Goal: Task Accomplishment & Management: Complete application form

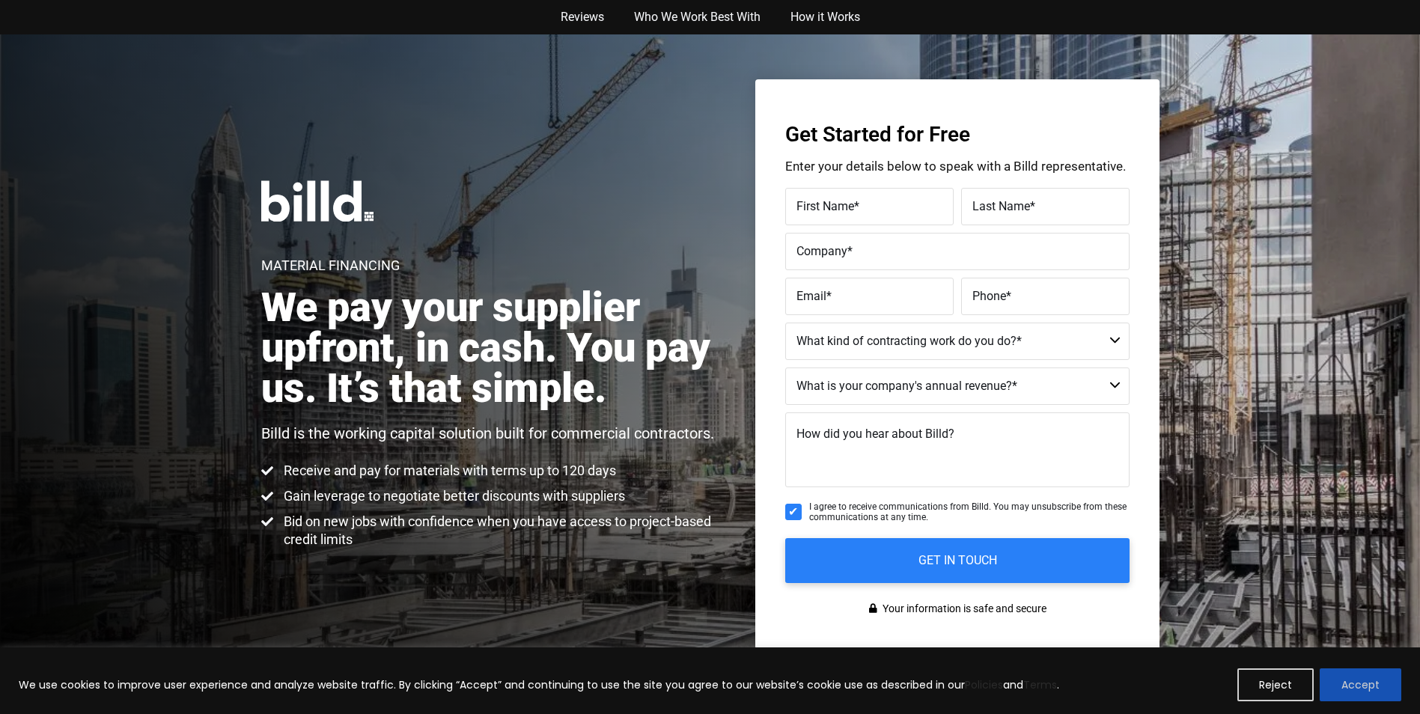
click at [1346, 683] on button "Accept" at bounding box center [1361, 685] width 82 height 33
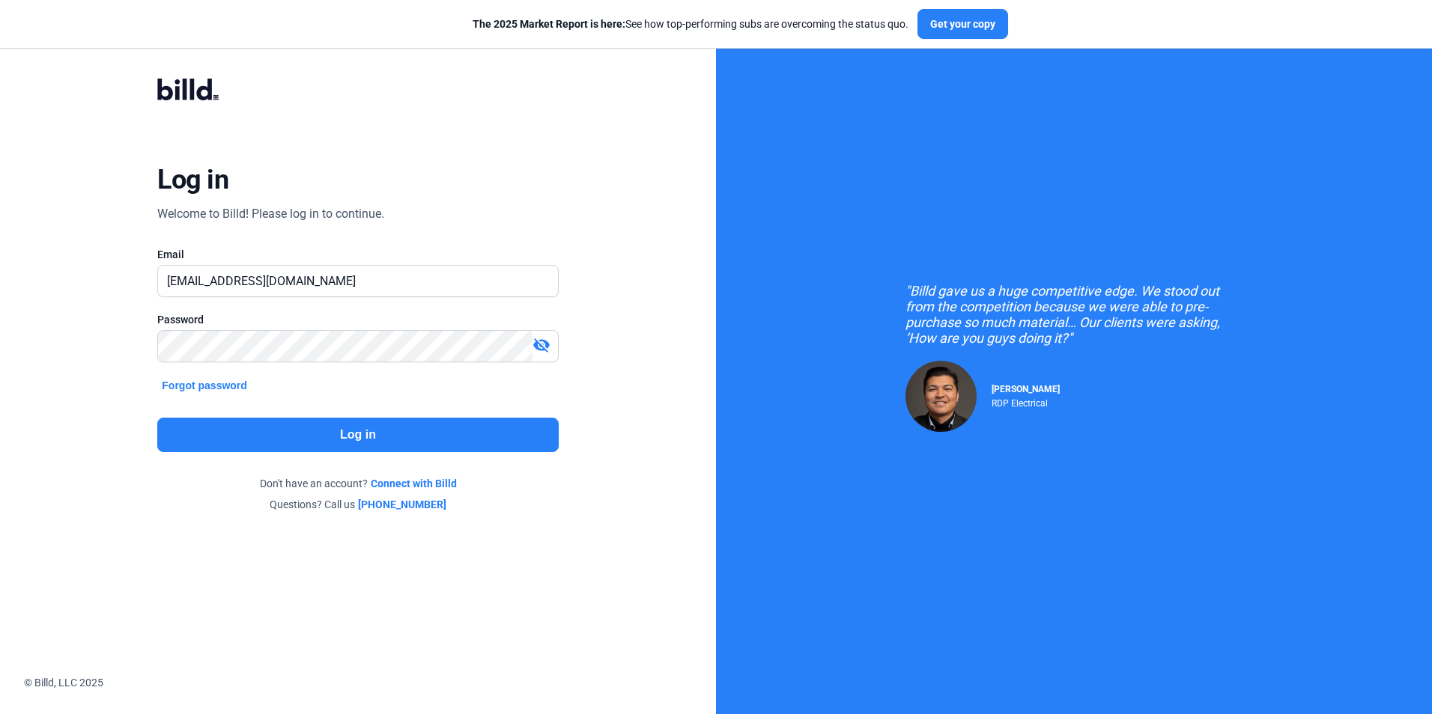
click at [345, 431] on button "Log in" at bounding box center [357, 435] width 401 height 34
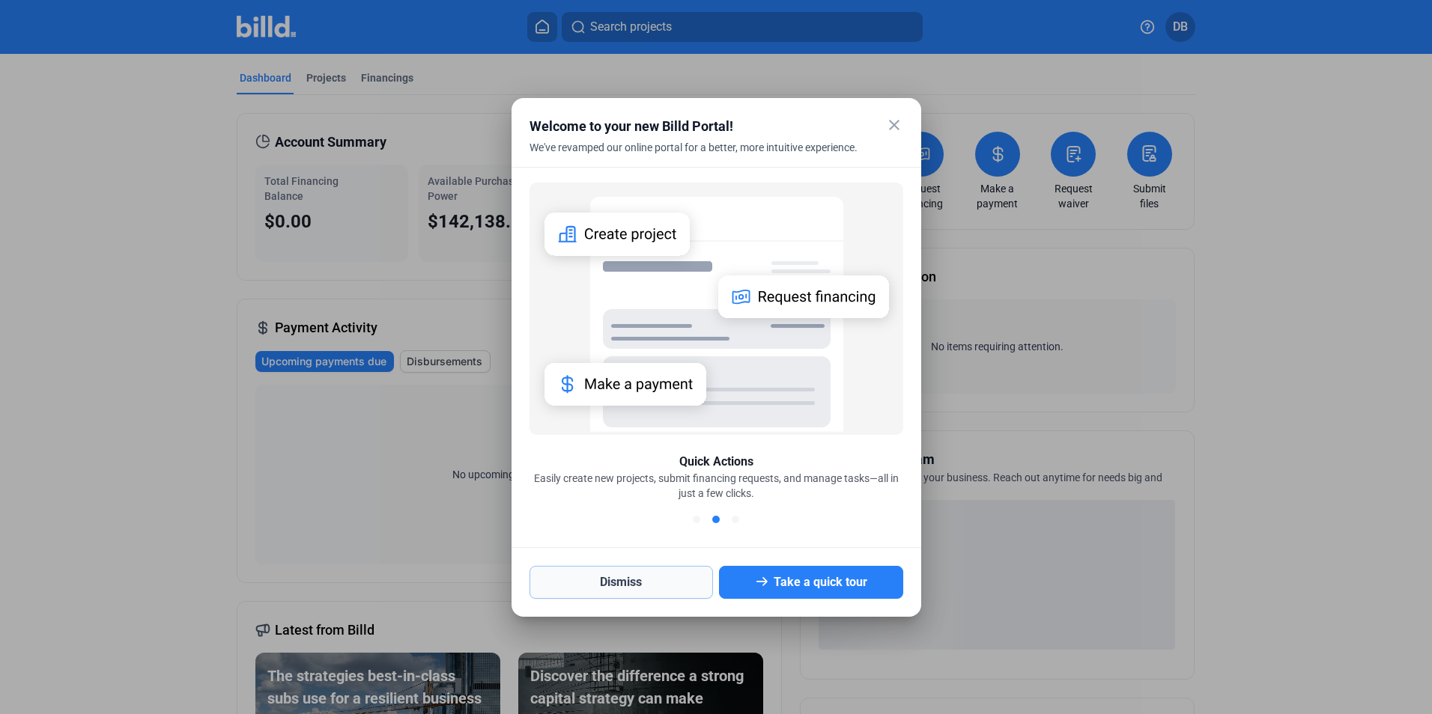
click at [623, 583] on button "Dismiss" at bounding box center [621, 582] width 184 height 33
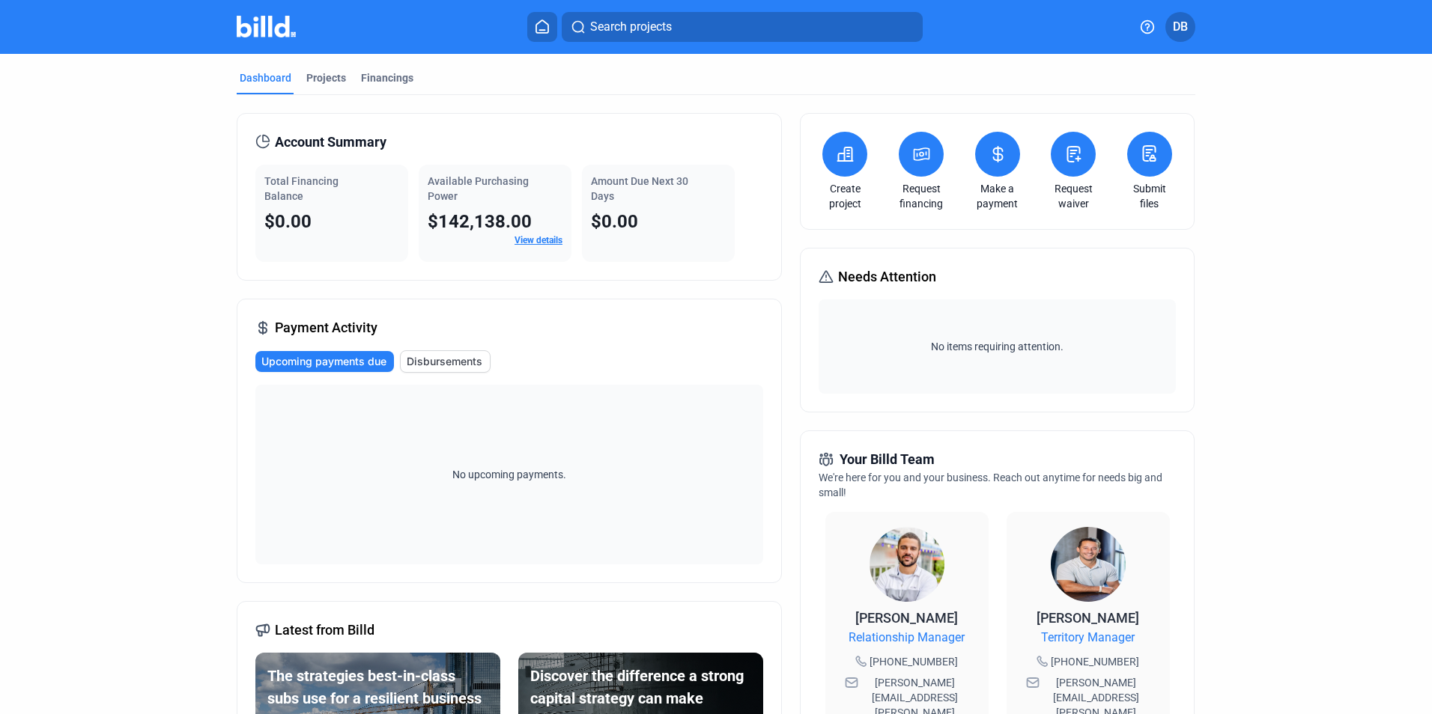
click at [839, 158] on icon at bounding box center [845, 154] width 19 height 18
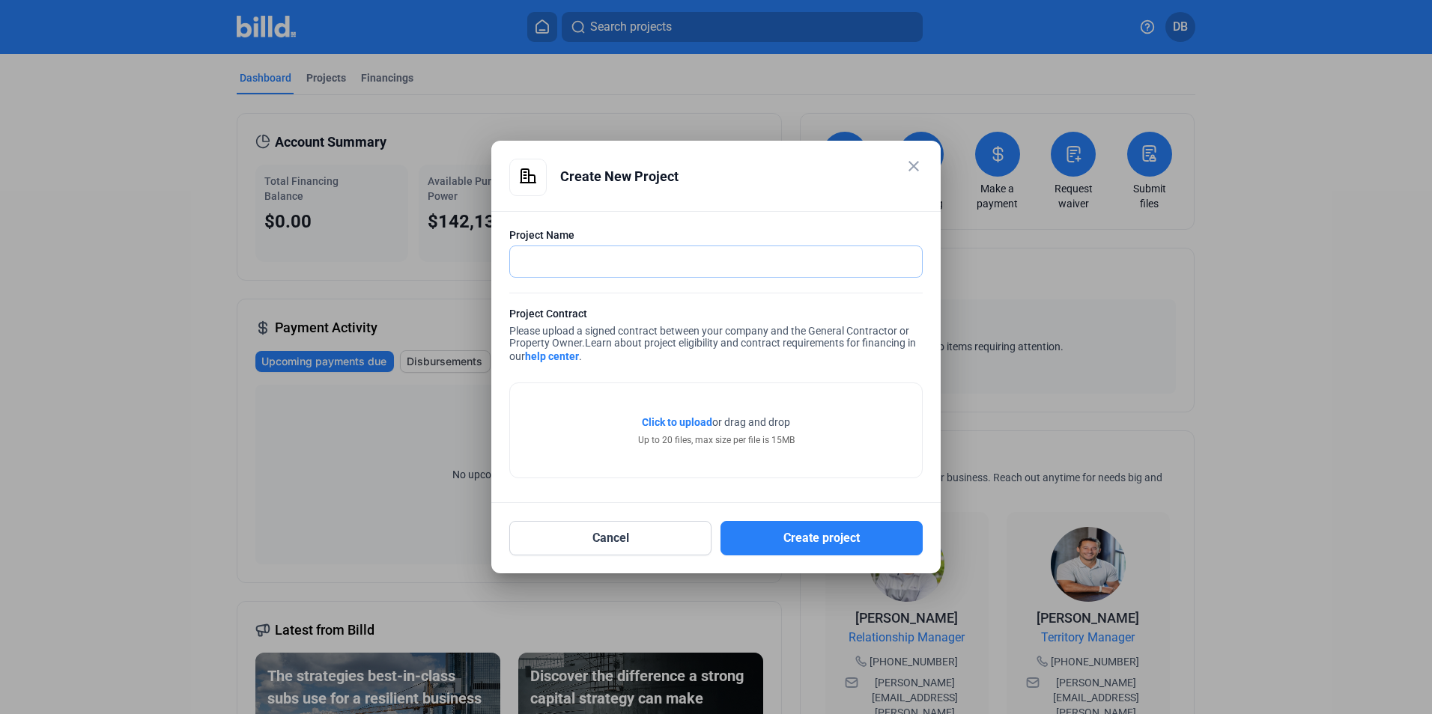
click at [529, 259] on input "text" at bounding box center [707, 261] width 395 height 31
type input "Springbrook Row"
click at [671, 425] on span "Click to upload" at bounding box center [677, 422] width 70 height 12
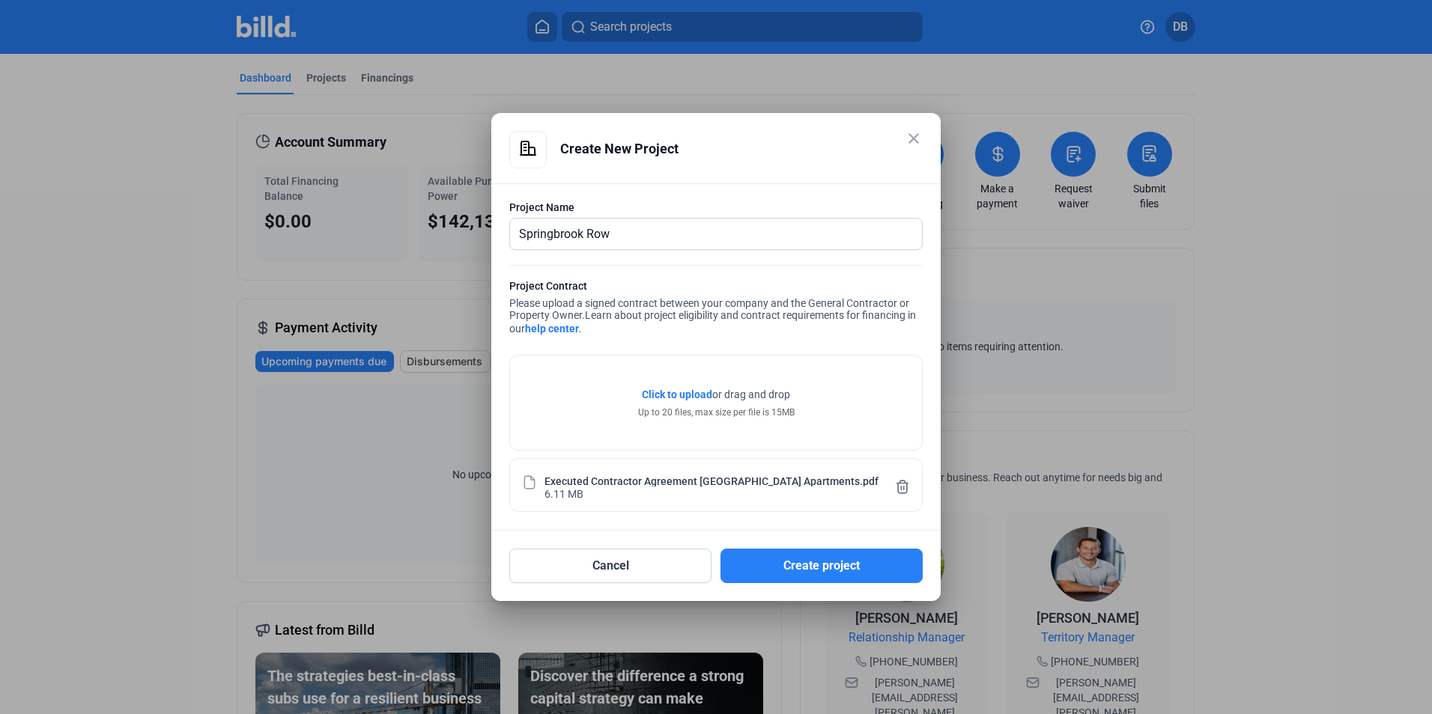
click at [600, 488] on div "Executed Contractor Agreement [GEOGRAPHIC_DATA] Apartments.pdf 6.11 MB" at bounding box center [716, 485] width 358 height 28
click at [600, 489] on div "Executed Contractor Agreement [GEOGRAPHIC_DATA] Apartments.pdf 6.11 MB" at bounding box center [716, 485] width 358 height 28
drag, startPoint x: 618, startPoint y: 488, endPoint x: 615, endPoint y: 496, distance: 8.4
click at [620, 490] on div "Executed Contractor Agreement [GEOGRAPHIC_DATA] Apartments.pdf 6.11 MB" at bounding box center [716, 485] width 358 height 28
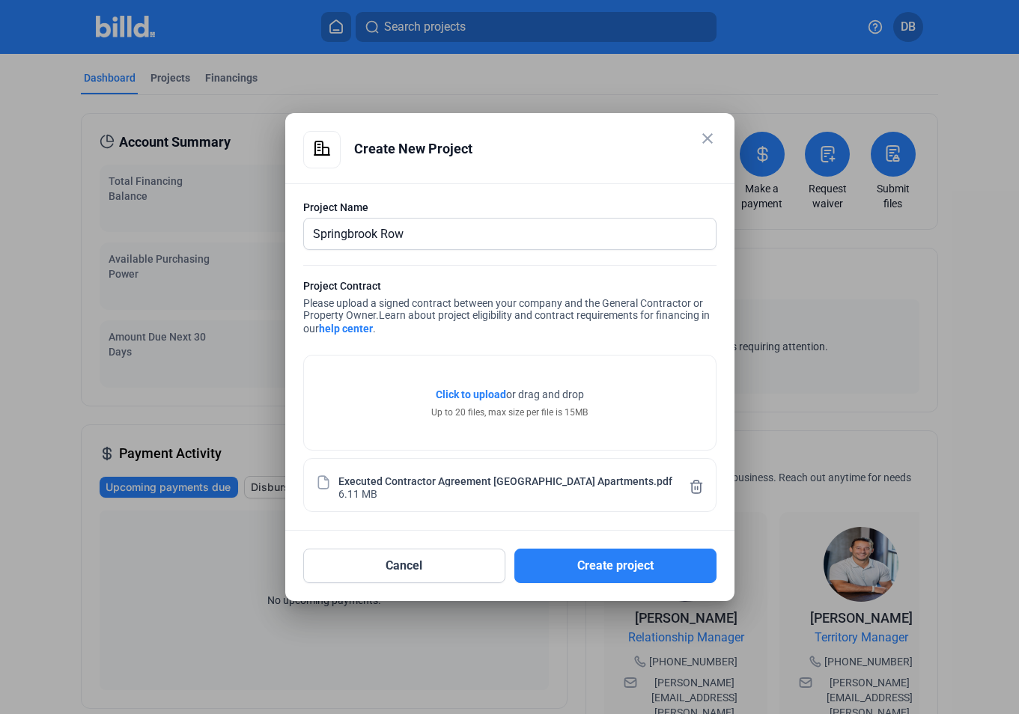
click at [628, 399] on div "Click to upload Tap to upload or drag and drop Up to 20 files, max size per fil…" at bounding box center [510, 403] width 412 height 94
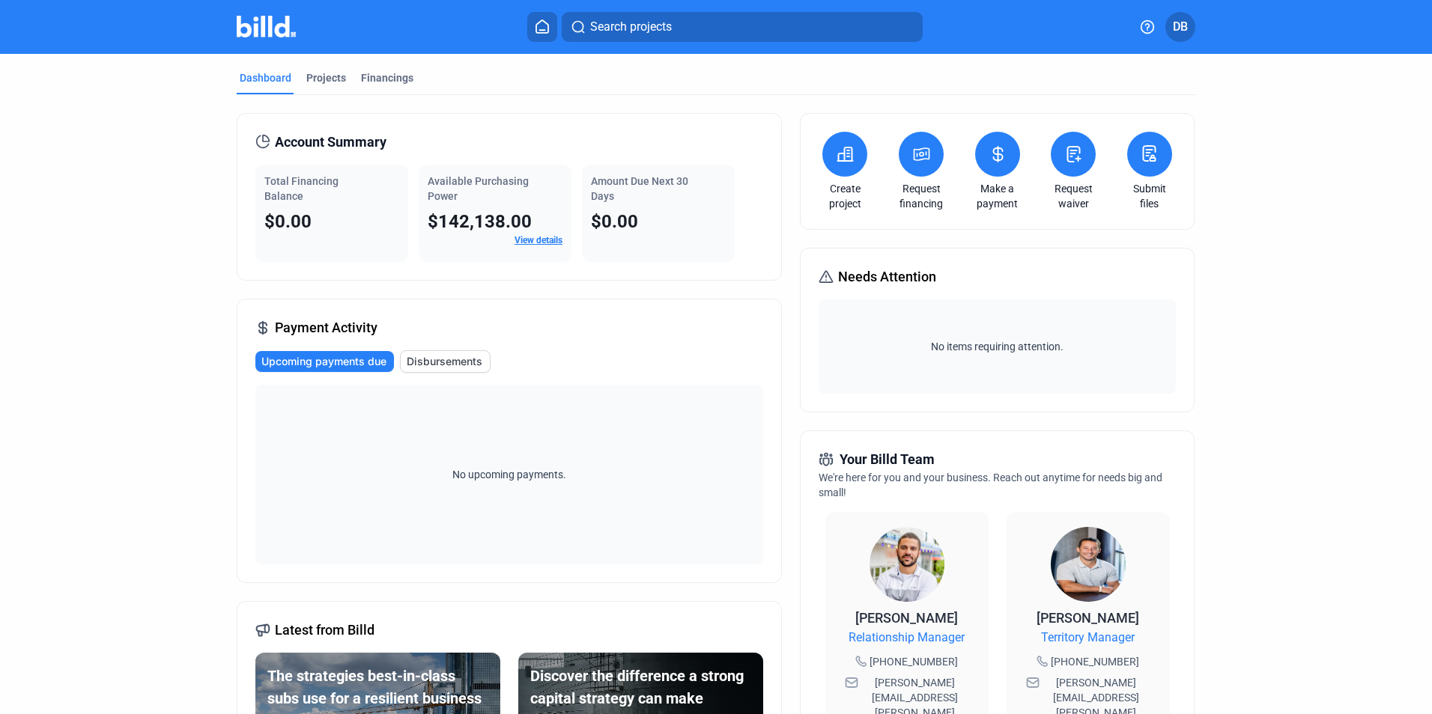
click at [836, 152] on icon at bounding box center [845, 154] width 19 height 18
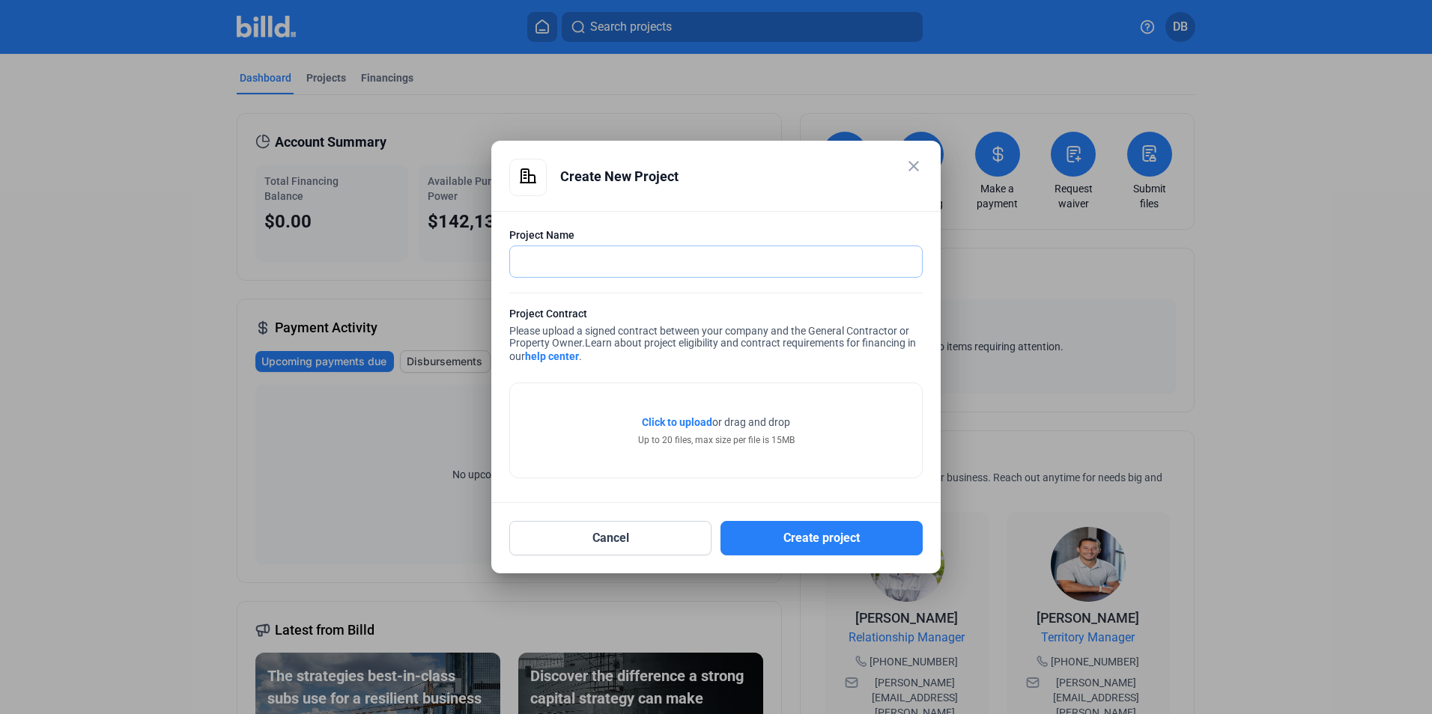
click at [541, 268] on input "text" at bounding box center [716, 261] width 412 height 31
type input "Springbrook Row"
click at [671, 427] on span "Click to upload" at bounding box center [677, 422] width 70 height 12
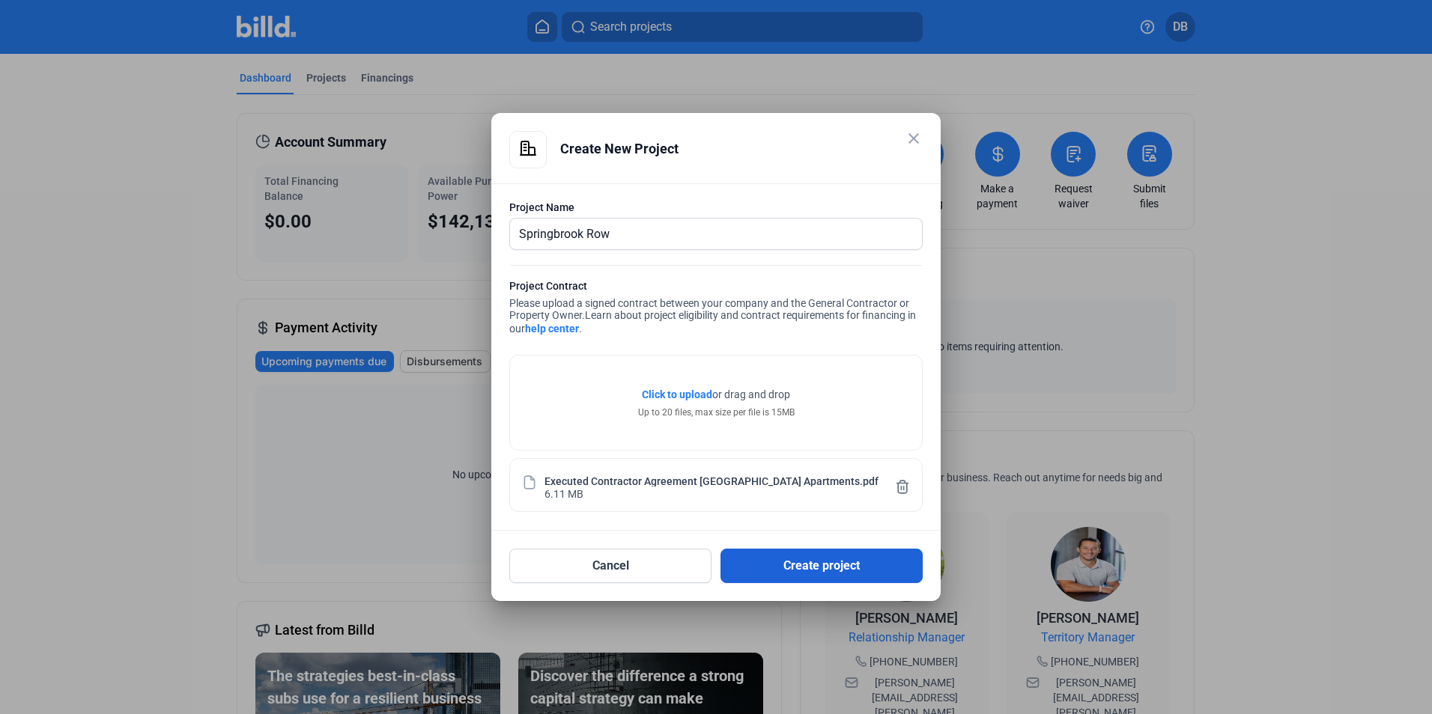
click at [806, 570] on button "Create project" at bounding box center [821, 566] width 202 height 34
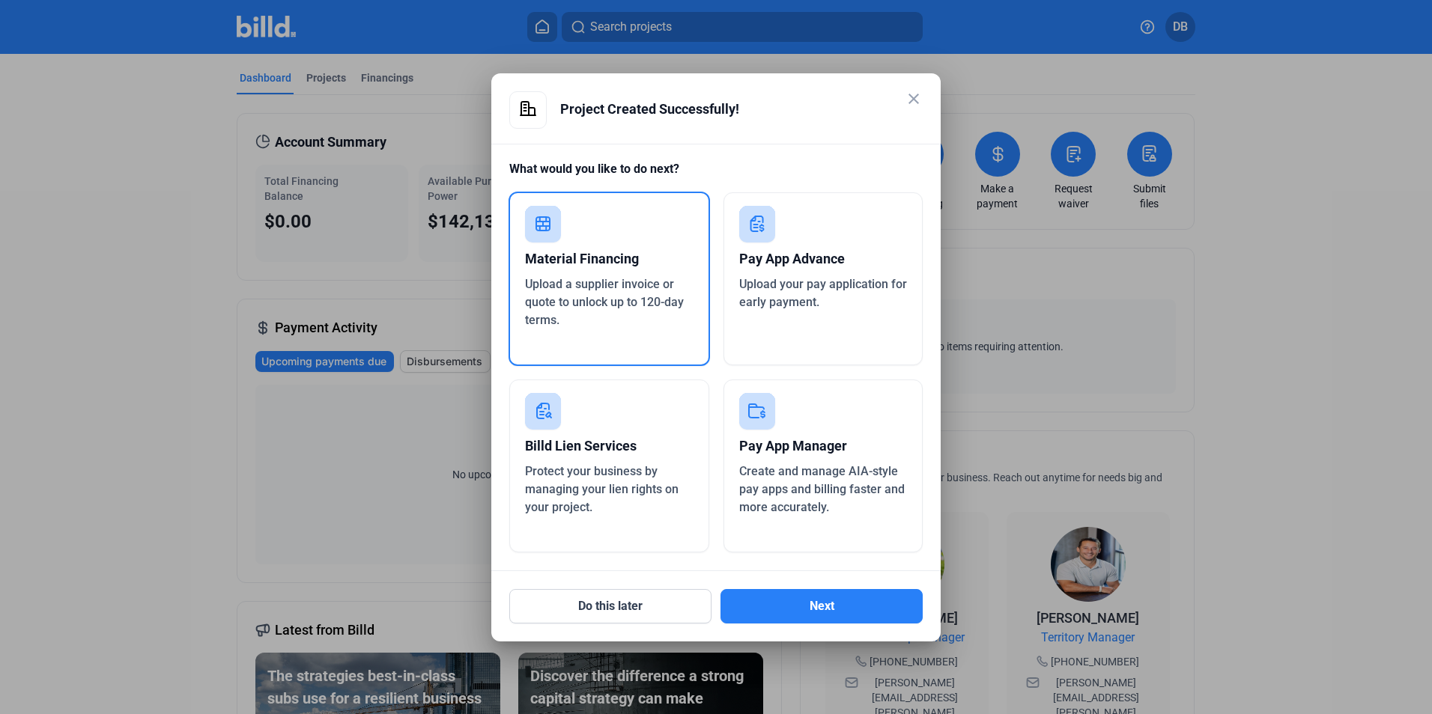
click at [779, 299] on span "Upload your pay application for early payment." at bounding box center [823, 293] width 168 height 32
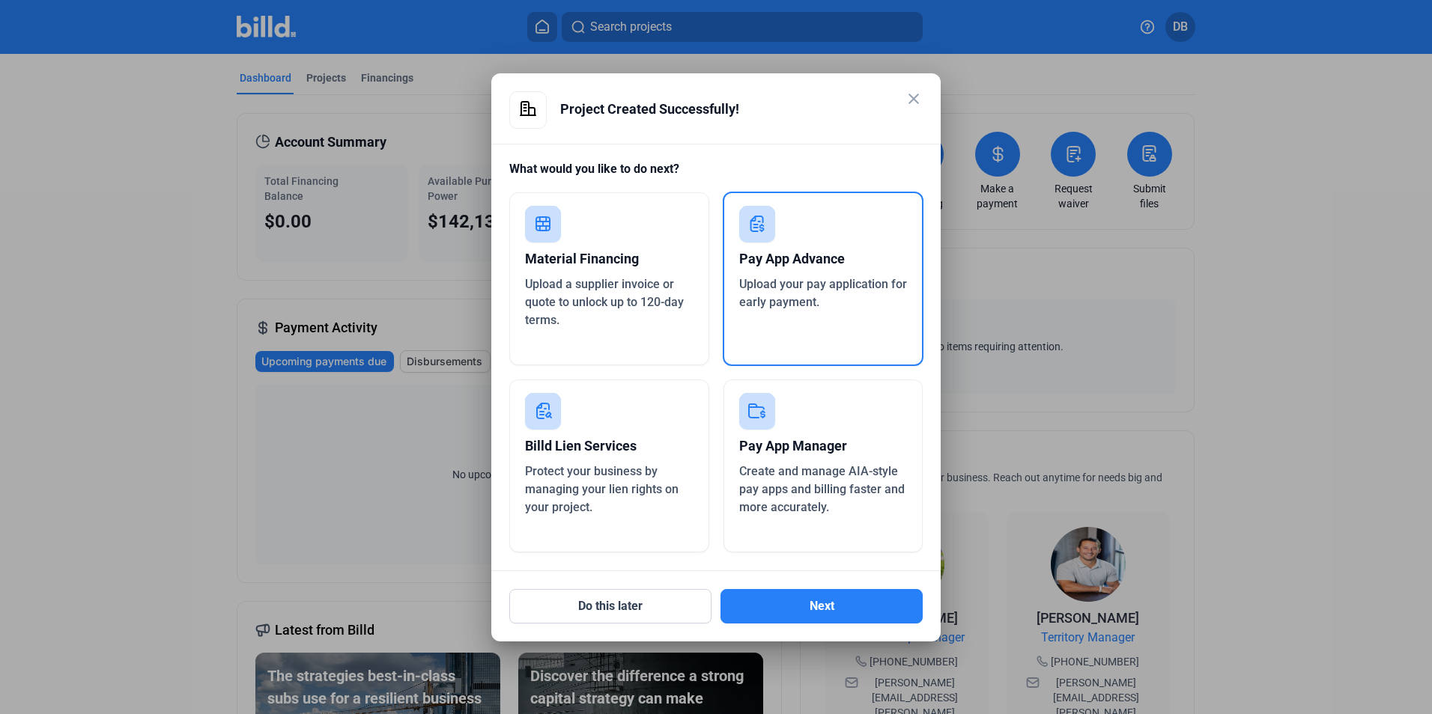
click at [923, 99] on mat-dialog-container "close Project Created Successfully! What would you like to do next? Material Fi…" at bounding box center [715, 357] width 449 height 568
drag, startPoint x: 913, startPoint y: 97, endPoint x: 910, endPoint y: 107, distance: 10.2
click at [916, 103] on mat-icon "close" at bounding box center [913, 99] width 18 height 18
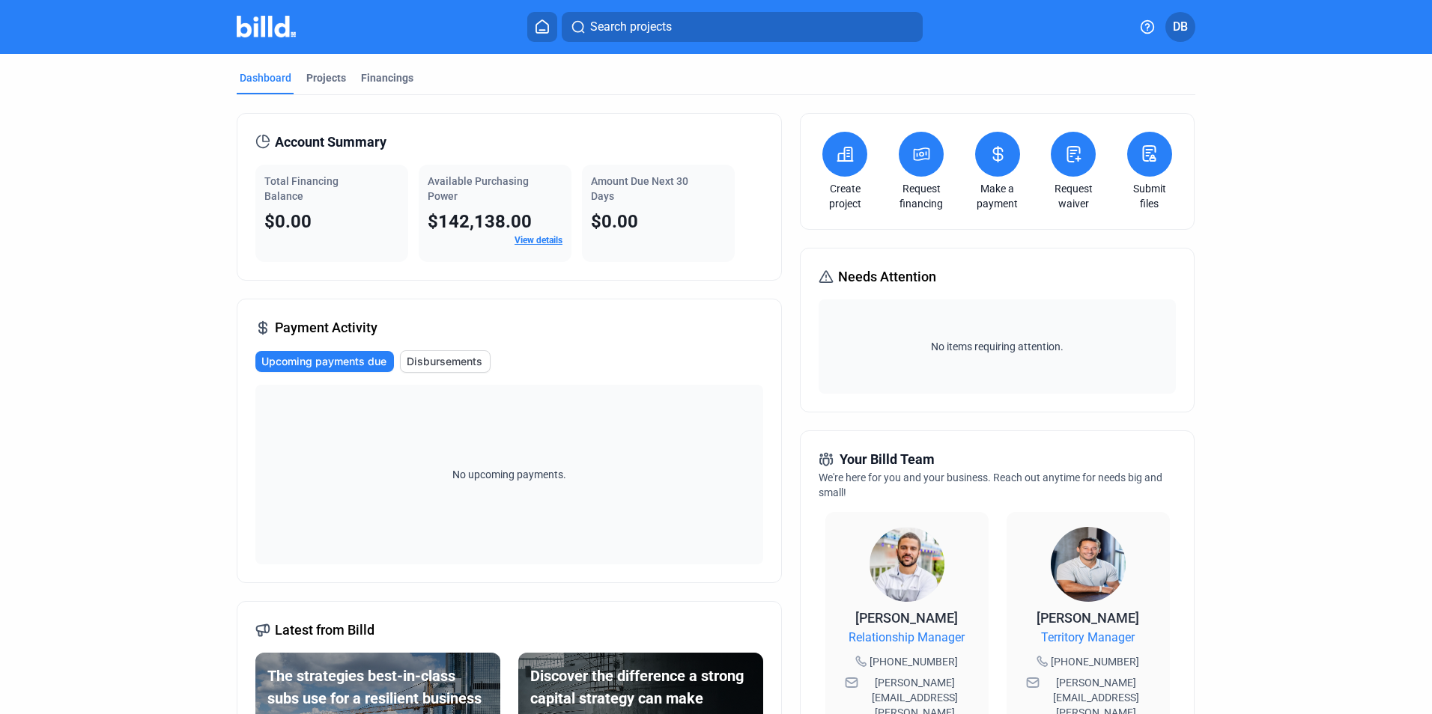
click at [917, 153] on icon at bounding box center [921, 154] width 19 height 18
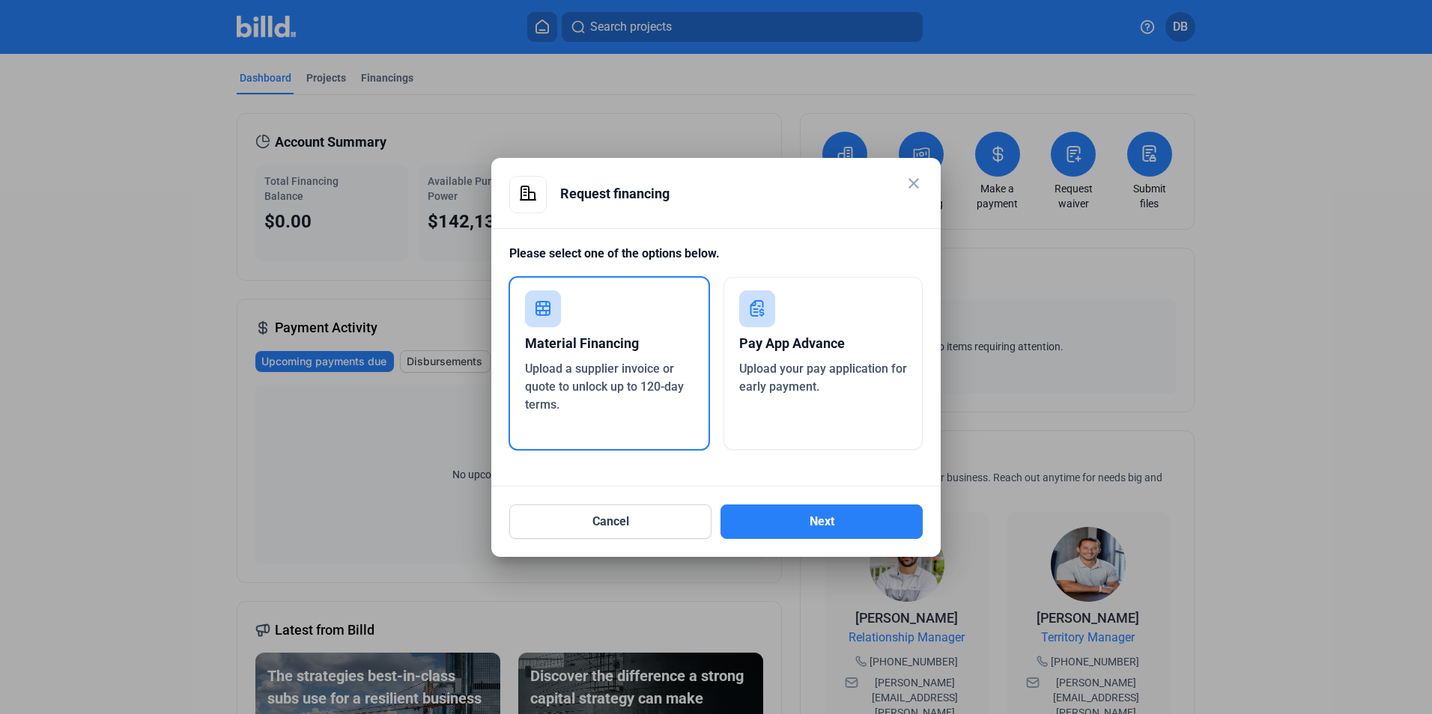
click at [915, 183] on mat-icon "close" at bounding box center [913, 183] width 18 height 18
